Goal: Information Seeking & Learning: Find specific page/section

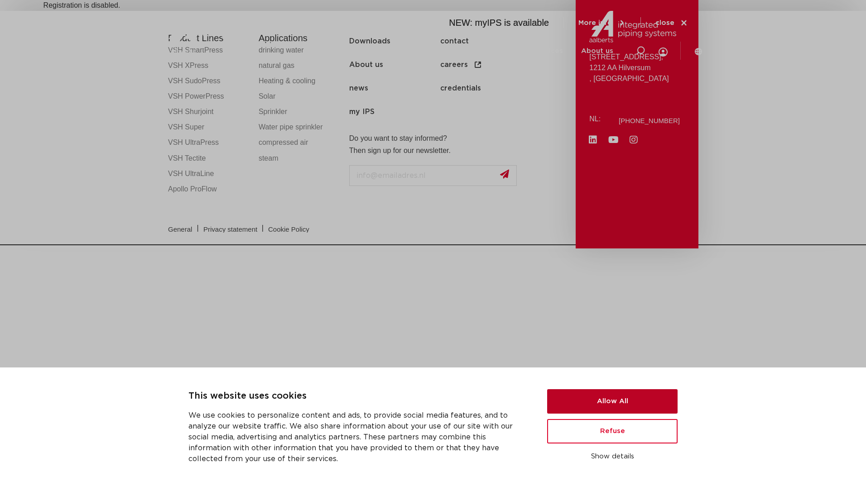
click at [592, 402] on button "Allow All" at bounding box center [612, 402] width 130 height 24
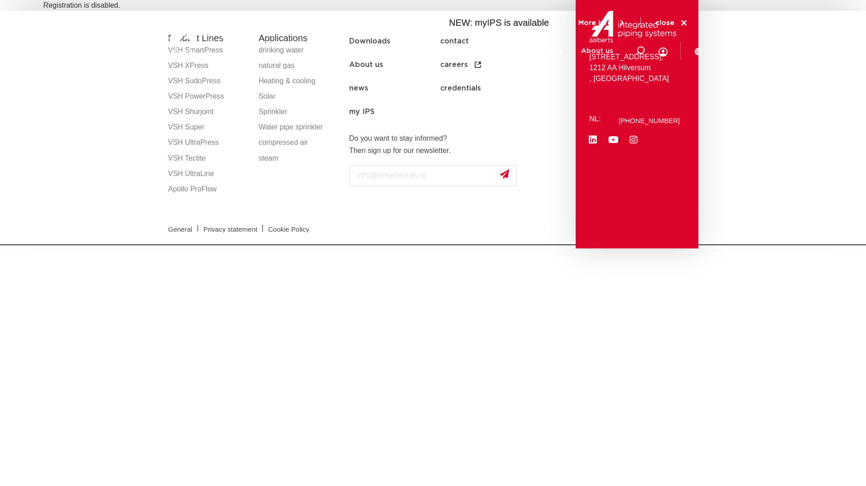
drag, startPoint x: 745, startPoint y: 368, endPoint x: 722, endPoint y: 179, distance: 190.3
click at [156, 194] on section "Product Lines VSH SmartPress VSH XPress VSH SudoPress VSH PowerPress VSH Shurjo…" at bounding box center [433, 130] width 866 height 238
click at [114, 83] on section "Product Lines VSH SmartPress VSH XPress VSH SudoPress VSH PowerPress VSH Shurjo…" at bounding box center [433, 130] width 866 height 238
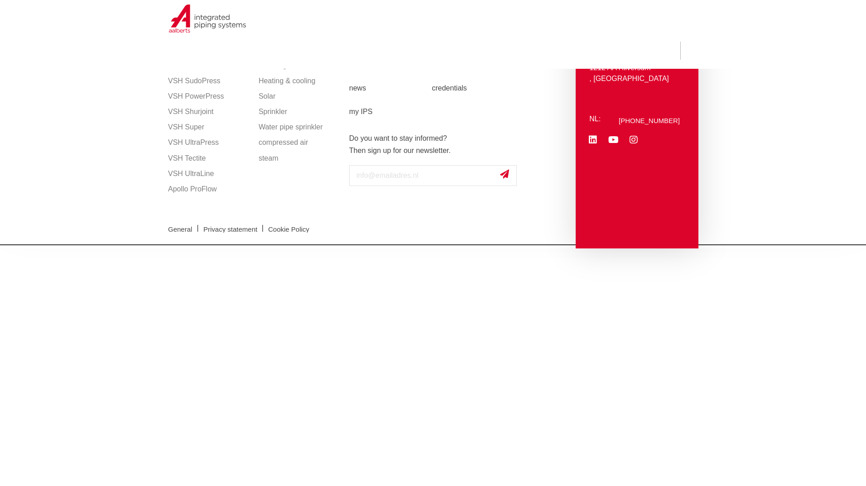
click at [442, 245] on html "Zoeken NEW: myIPS is available More info close Products Markets Applications Do…" at bounding box center [433, 122] width 866 height 245
click at [354, 110] on link "my IPS" at bounding box center [390, 112] width 83 height 24
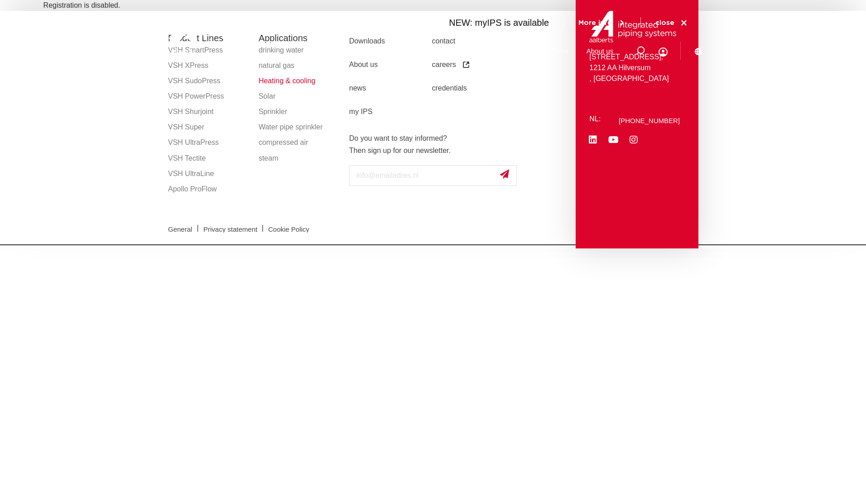
click at [276, 82] on link "Heating & cooling" at bounding box center [300, 80] width 82 height 15
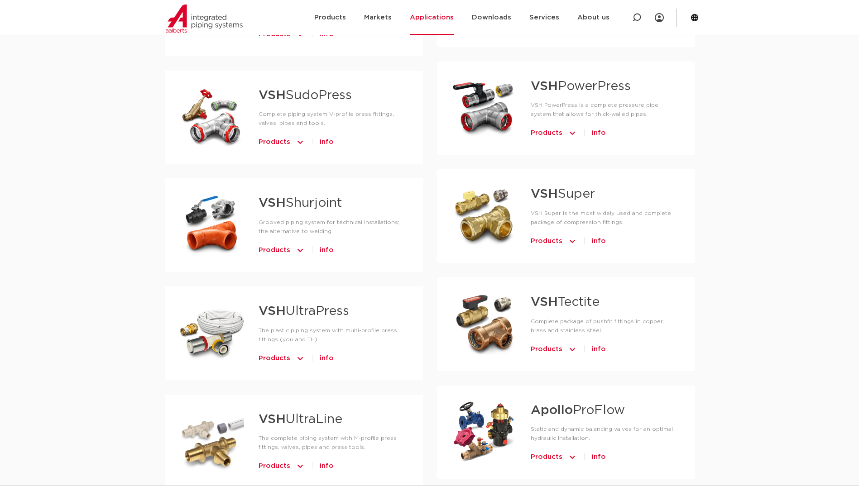
scroll to position [544, 0]
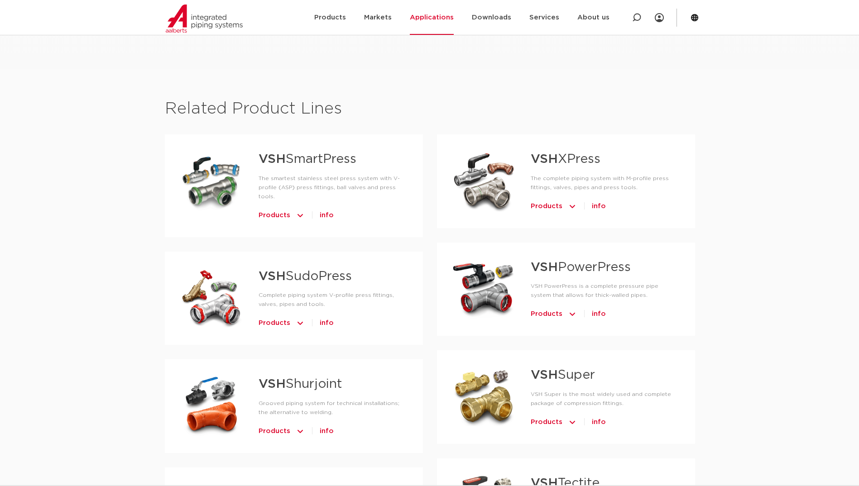
click at [558, 163] on link "VSH XPress" at bounding box center [566, 159] width 70 height 13
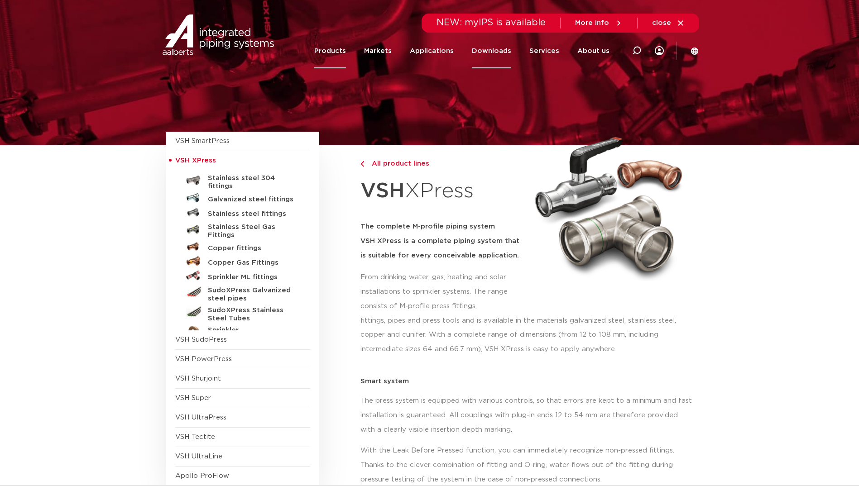
click at [494, 53] on font "Downloads" at bounding box center [491, 51] width 39 height 7
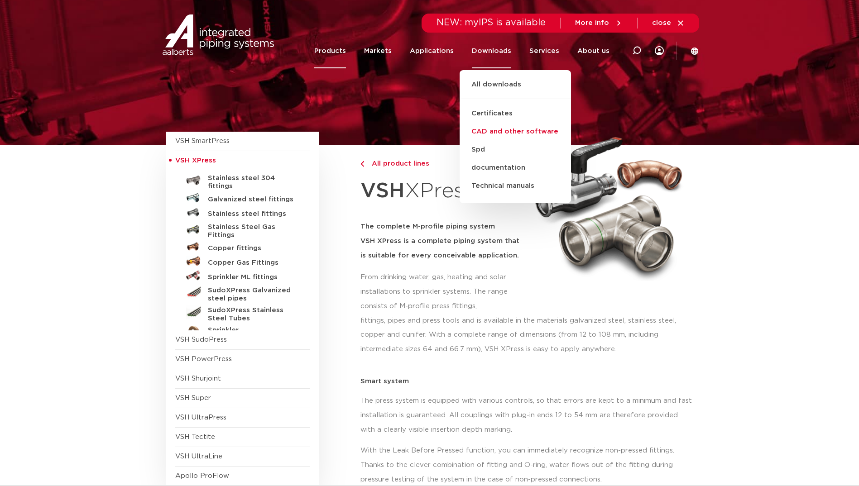
click at [508, 131] on link "CAD and other software" at bounding box center [515, 132] width 111 height 18
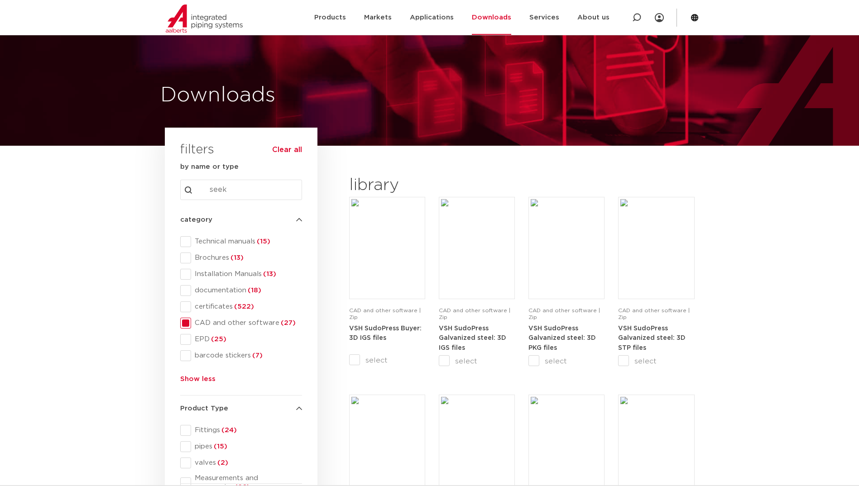
scroll to position [91, 0]
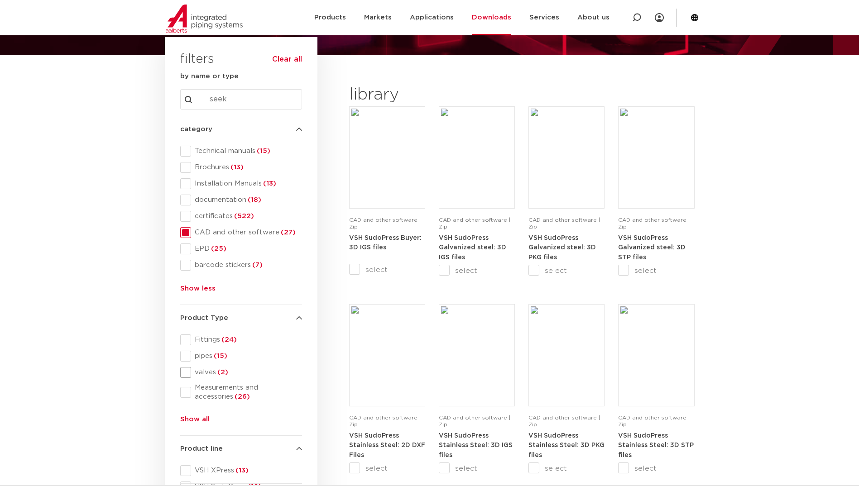
click at [189, 374] on span at bounding box center [185, 372] width 11 height 11
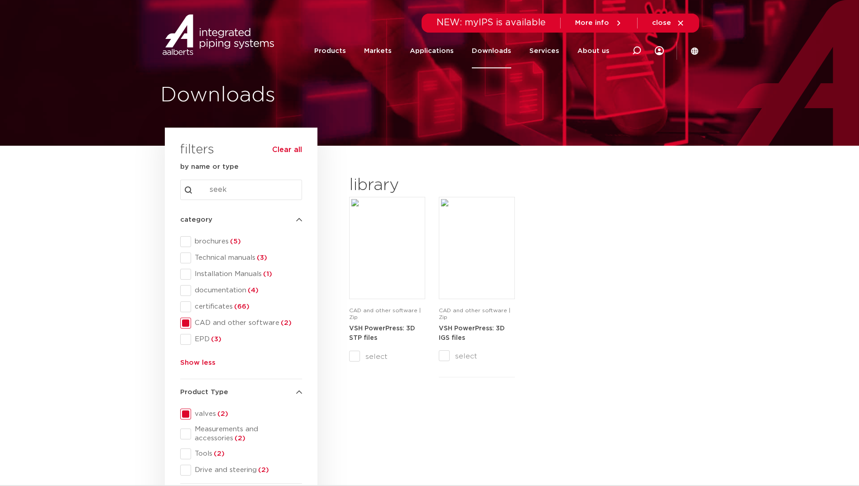
click at [214, 36] on img at bounding box center [218, 34] width 116 height 41
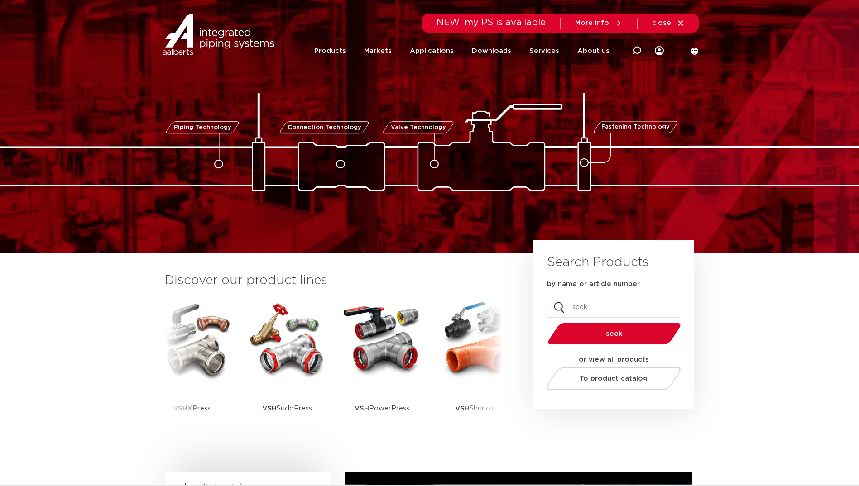
click at [590, 309] on input "by name or article number" at bounding box center [613, 307] width 133 height 21
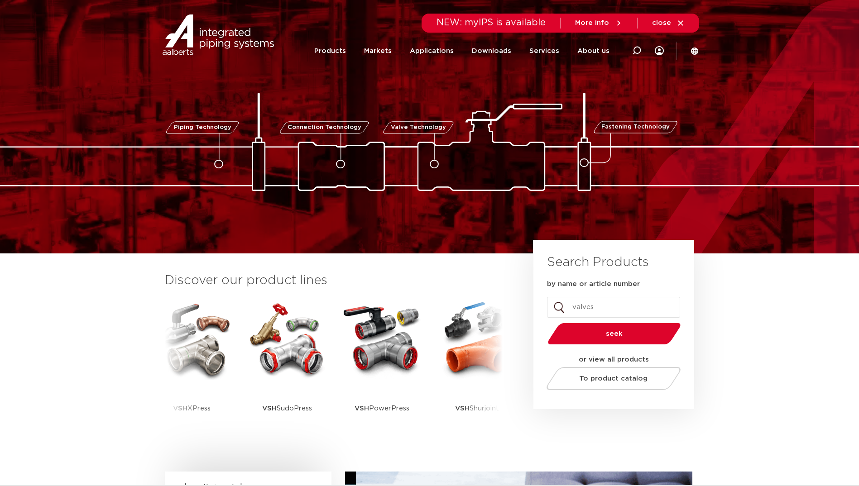
type input "valves"
click at [617, 332] on span "seek" at bounding box center [614, 334] width 87 height 7
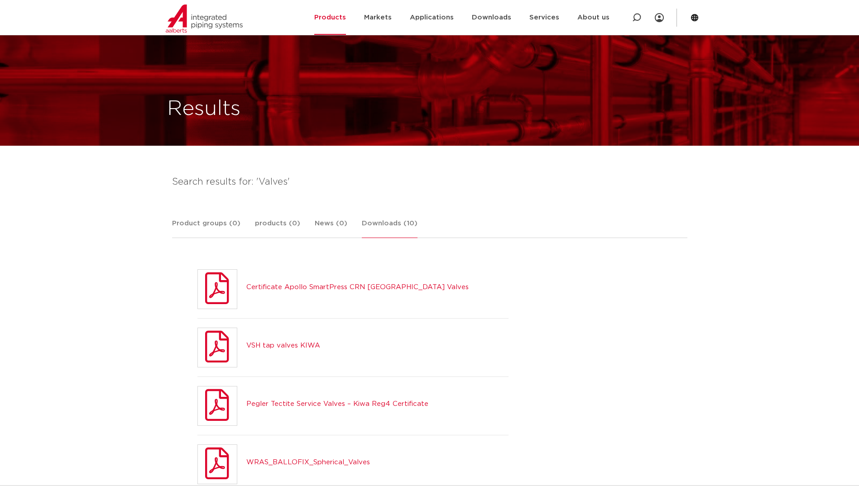
scroll to position [226, 0]
